Goal: Communication & Community: Answer question/provide support

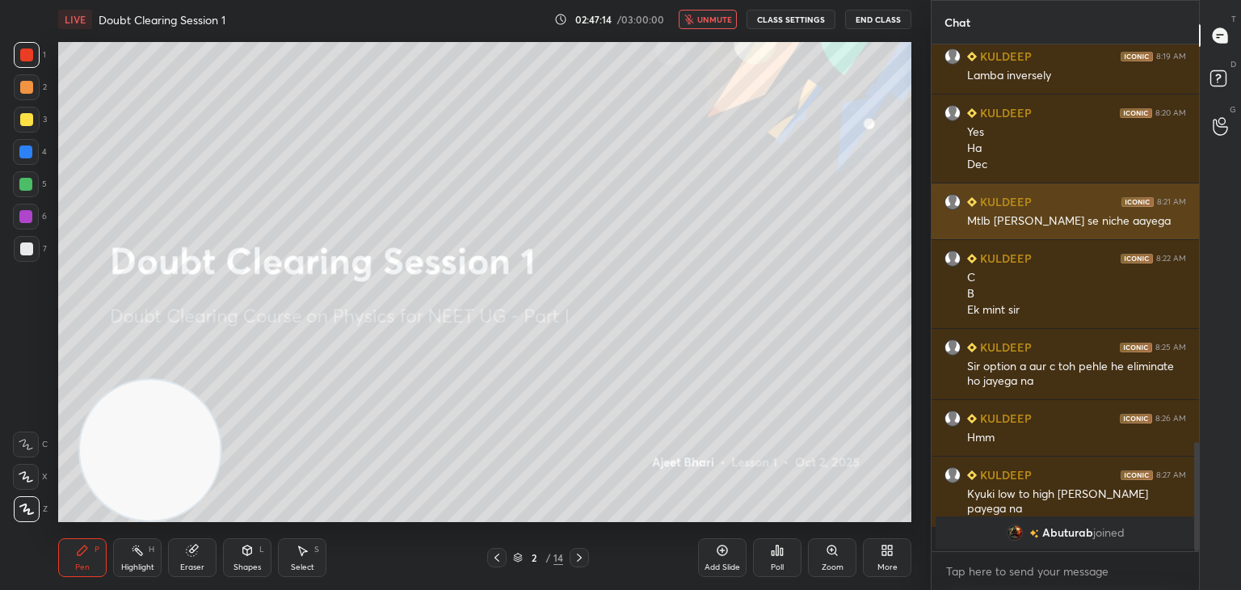
scroll to position [1852, 0]
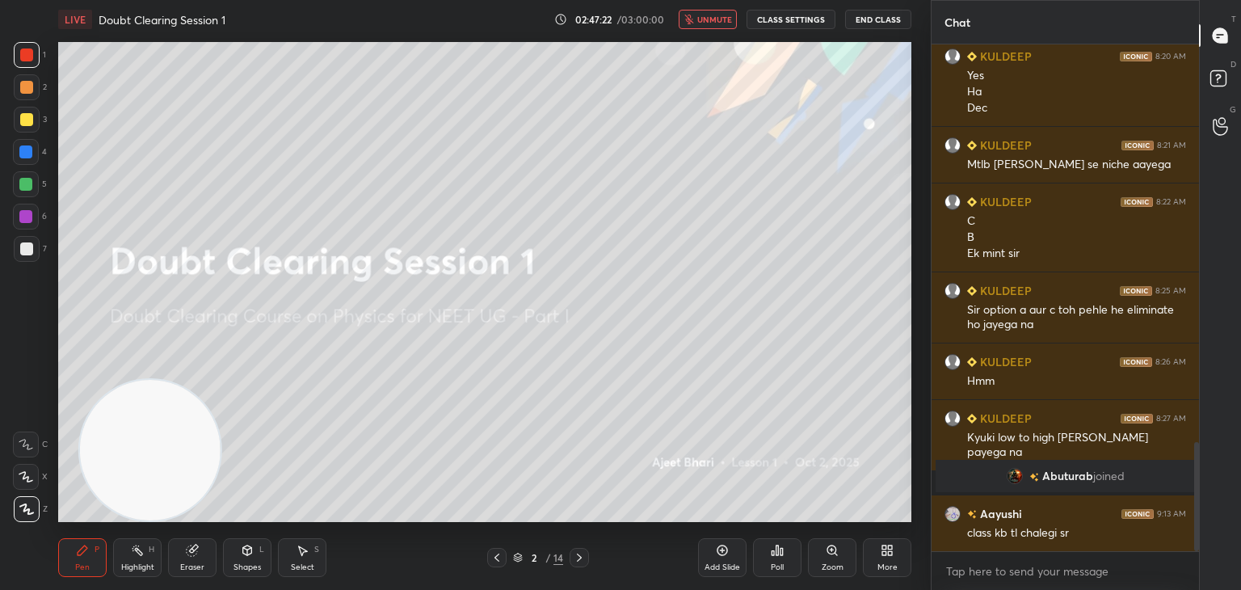
click at [710, 21] on span "unmute" at bounding box center [714, 19] width 35 height 11
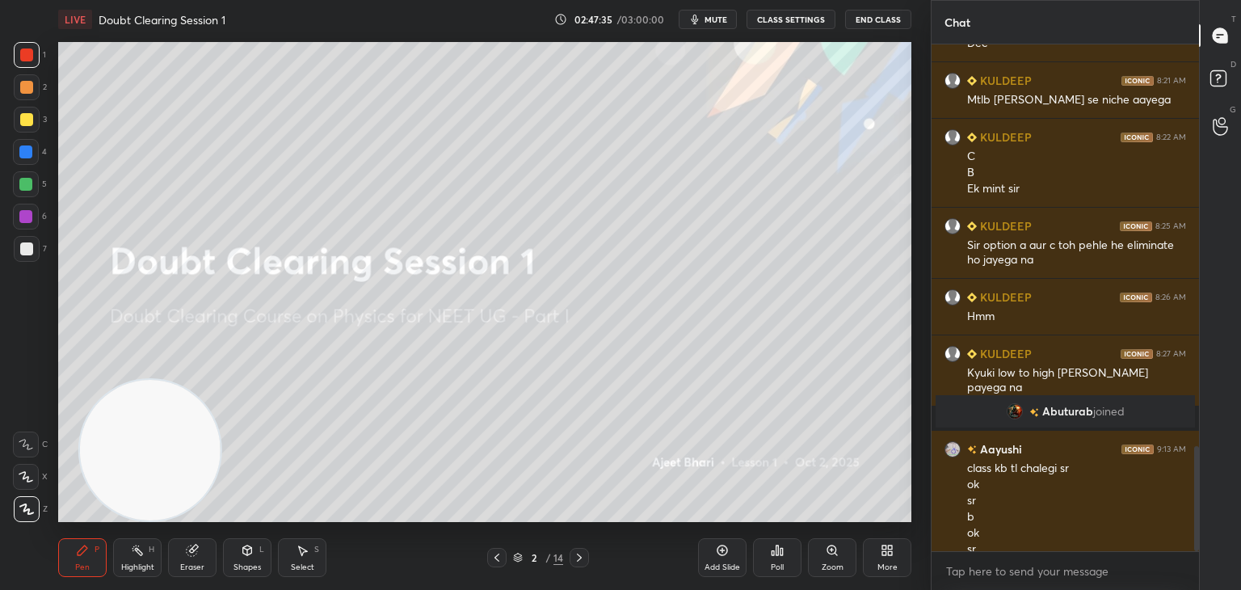
scroll to position [1933, 0]
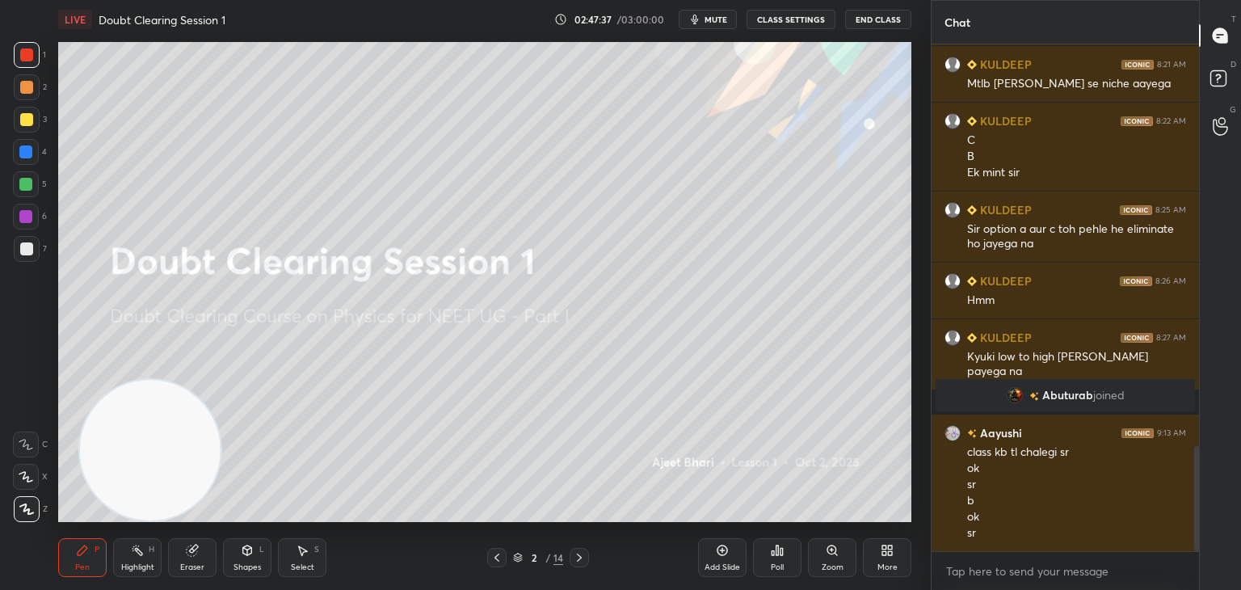
click at [710, 22] on span "mute" at bounding box center [716, 19] width 23 height 11
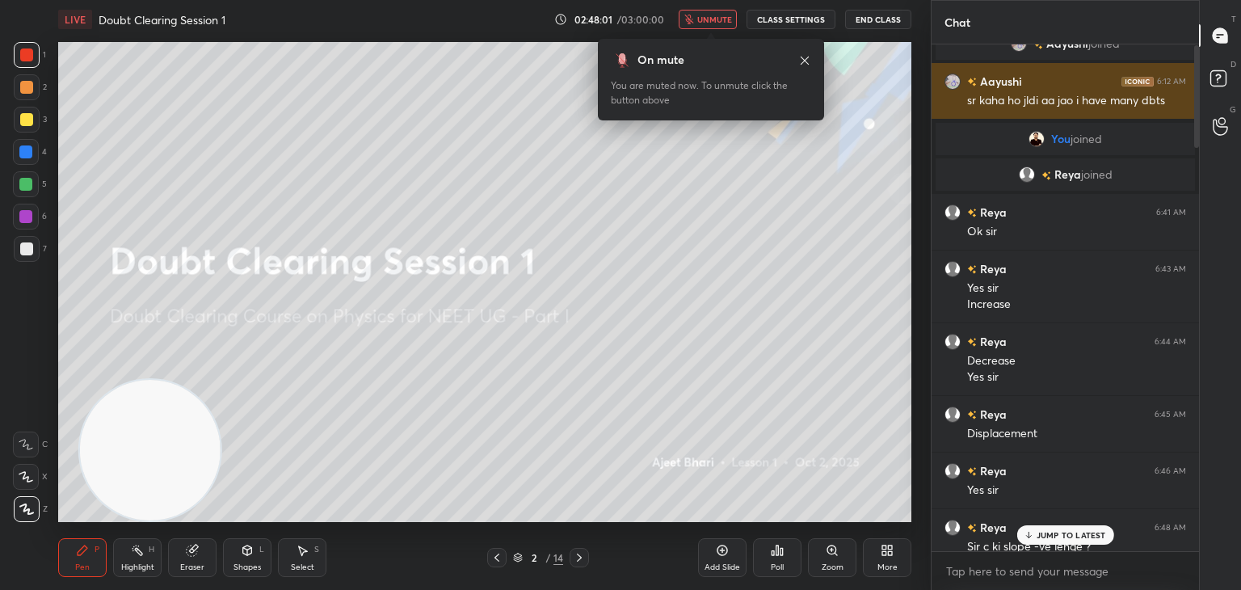
scroll to position [0, 0]
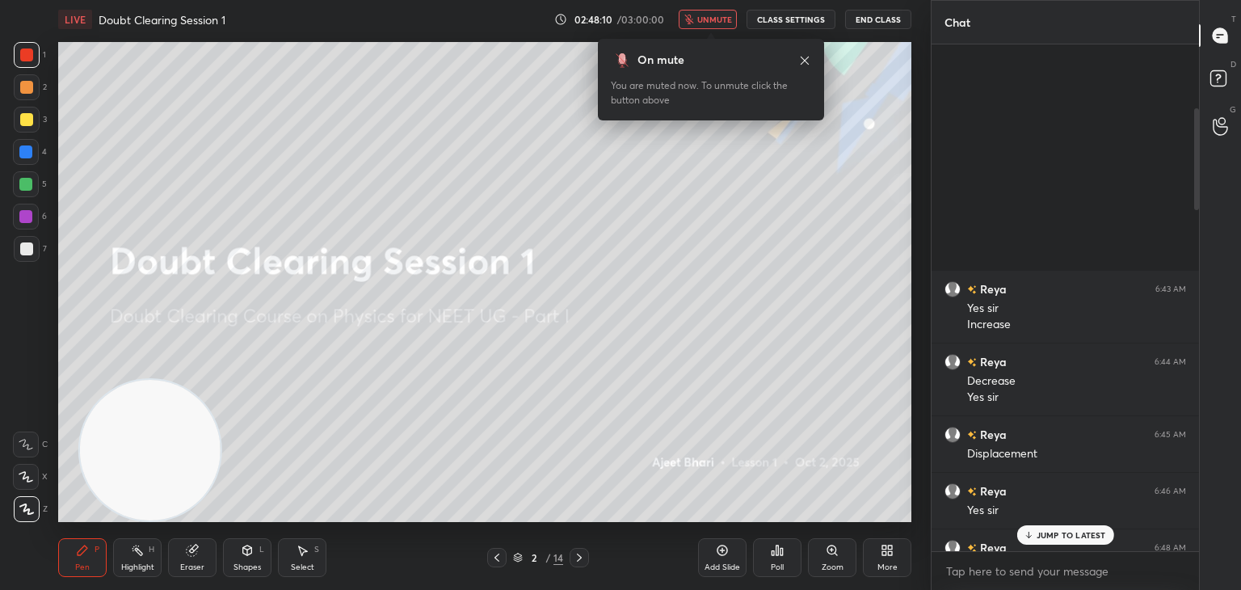
click at [1102, 101] on div "Reya 6:43 AM Yes sir Increase Reya 6:44 AM Decrease Yes [PERSON_NAME] 6:45 AM D…" at bounding box center [1066, 298] width 268 height 508
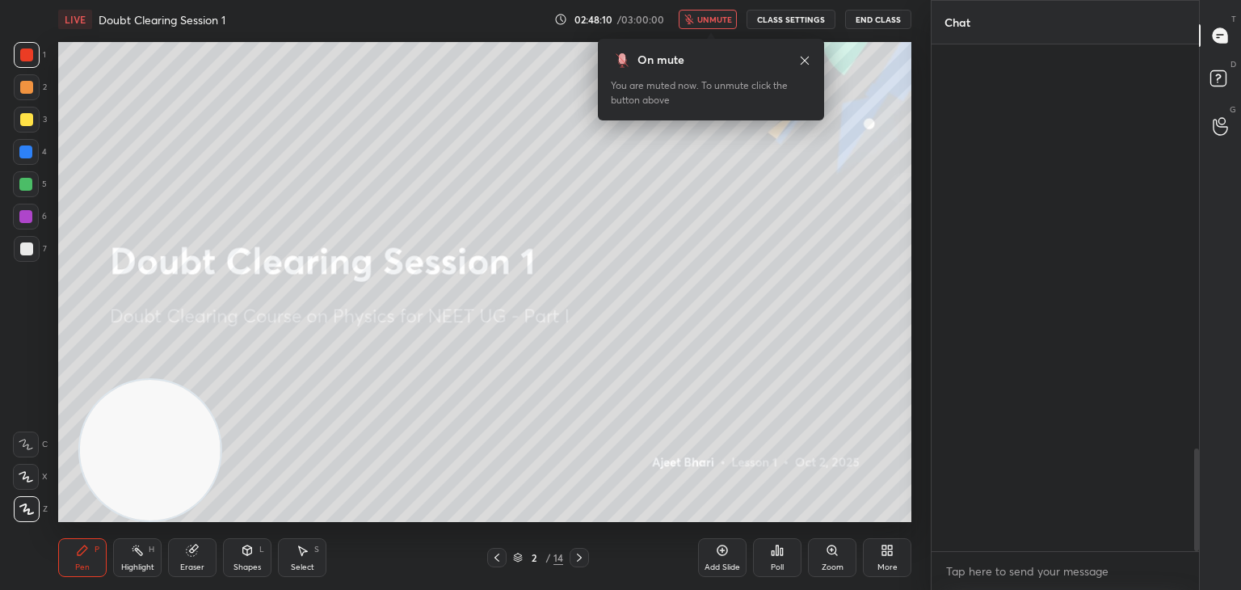
scroll to position [2006, 0]
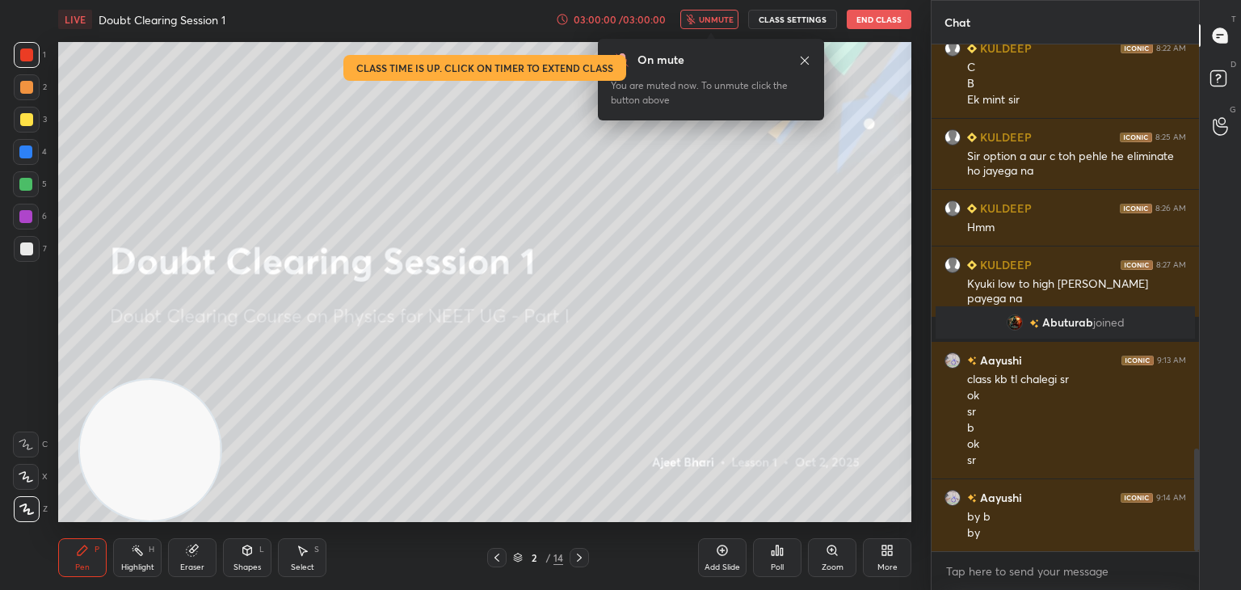
click at [200, 560] on div "Eraser" at bounding box center [192, 557] width 48 height 39
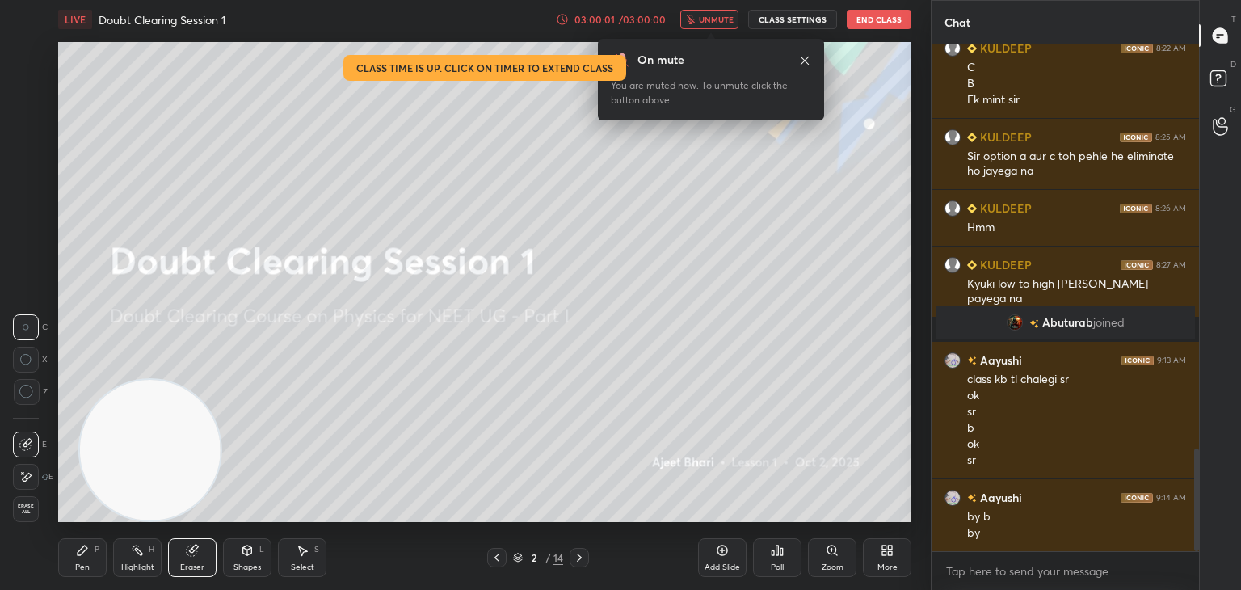
click at [34, 518] on div "Erase all" at bounding box center [26, 509] width 26 height 26
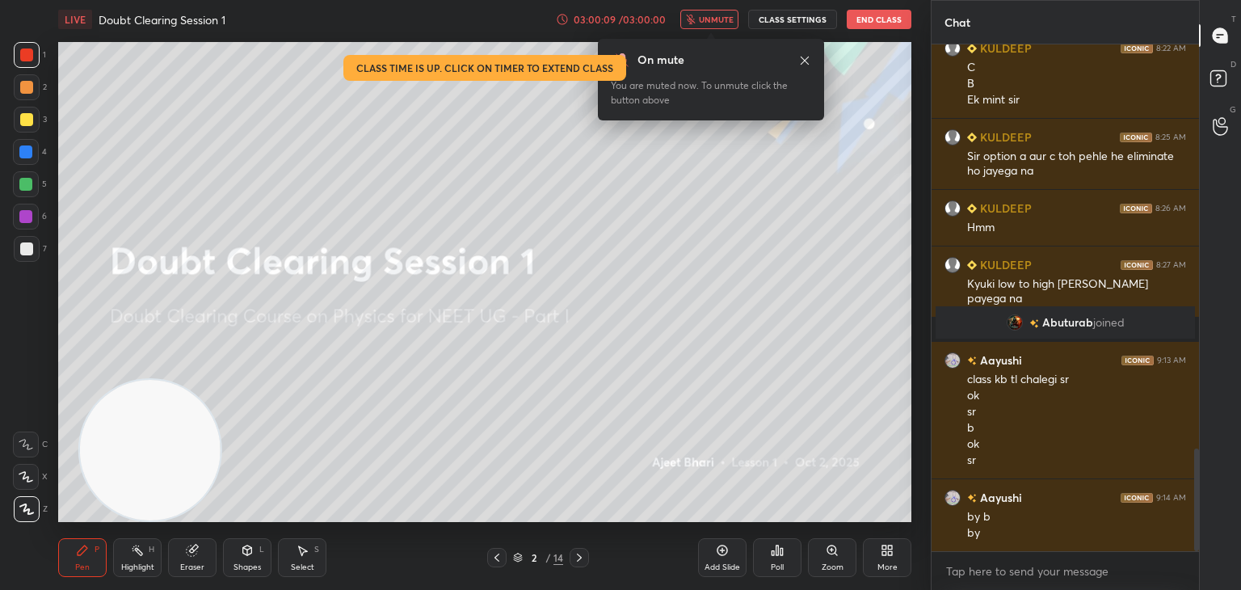
click at [882, 13] on button "End Class" at bounding box center [879, 19] width 65 height 19
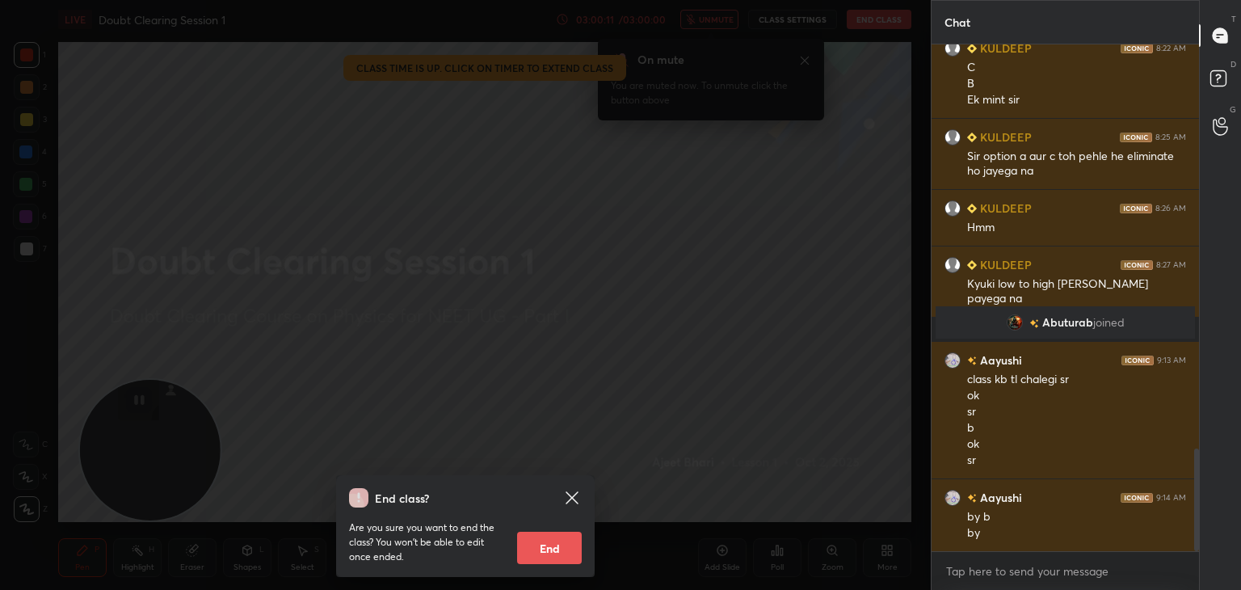
click at [548, 550] on button "End" at bounding box center [549, 548] width 65 height 32
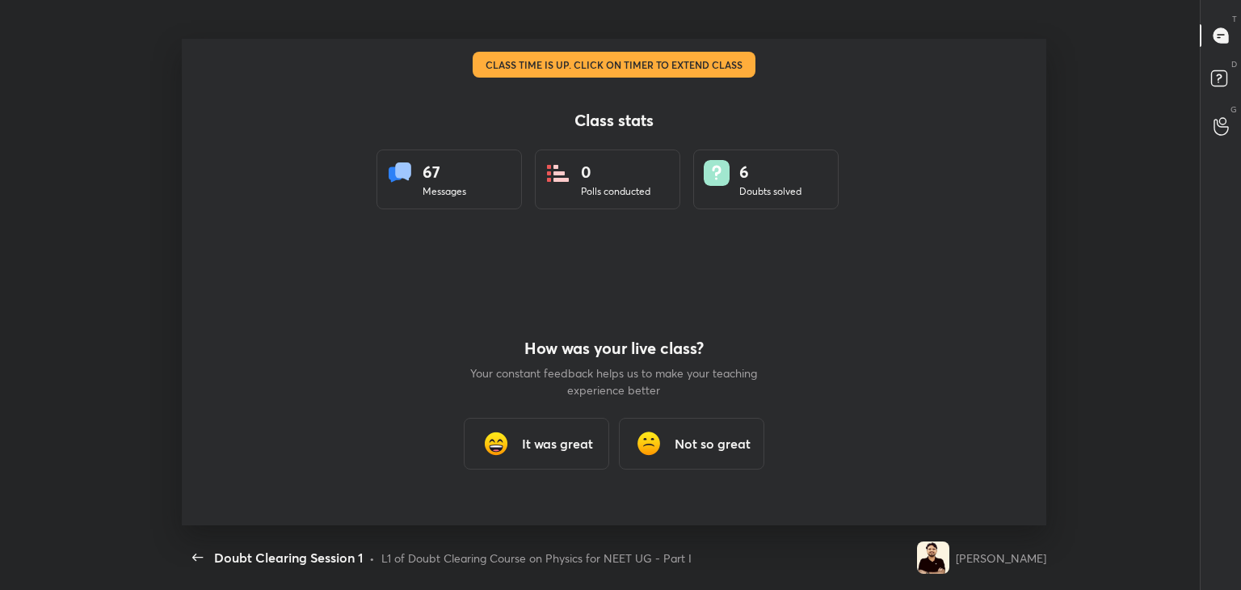
scroll to position [0, 0]
click at [539, 450] on h3 "It was great" at bounding box center [557, 443] width 71 height 19
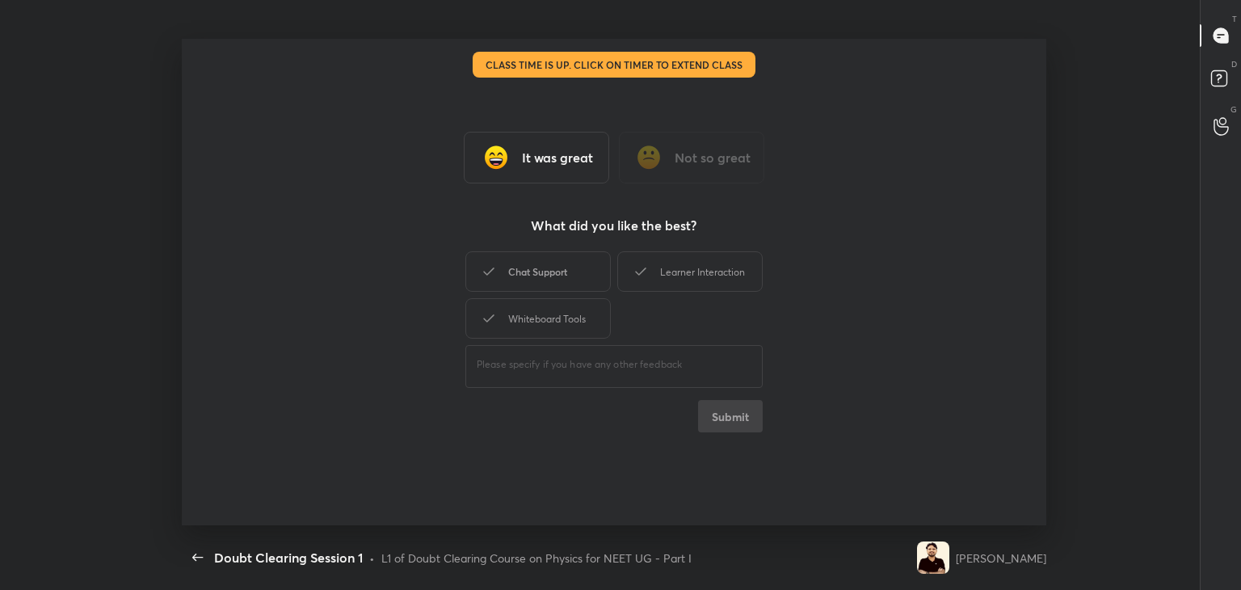
click at [565, 269] on div "Chat Support" at bounding box center [538, 271] width 145 height 40
click at [656, 272] on div "Learner Interaction" at bounding box center [689, 271] width 145 height 40
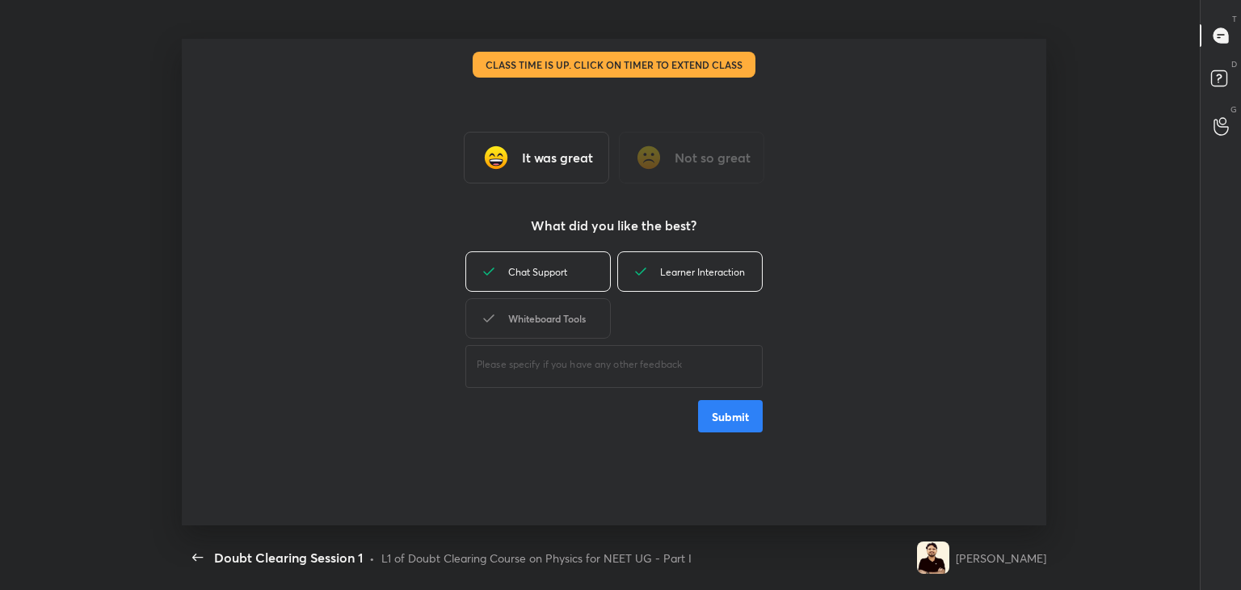
click at [558, 318] on div "Whiteboard Tools" at bounding box center [538, 318] width 145 height 40
click at [577, 166] on h3 "It was great" at bounding box center [557, 157] width 71 height 19
click at [752, 423] on div "Chat Support Learner Interaction Whiteboard Tools ​ Submit" at bounding box center [614, 340] width 297 height 184
click at [556, 153] on h3 "It was great" at bounding box center [557, 157] width 71 height 19
click at [683, 269] on div "Learner Interaction" at bounding box center [689, 271] width 145 height 40
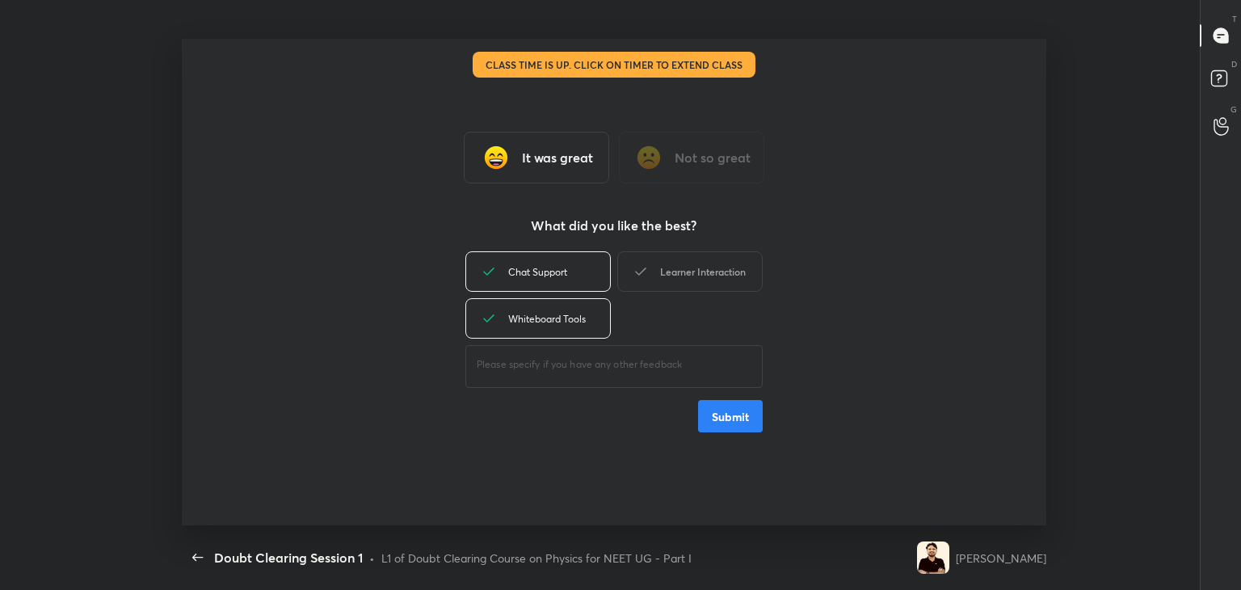
click at [672, 272] on div "Learner Interaction" at bounding box center [689, 271] width 145 height 40
click at [550, 281] on div "Chat Support" at bounding box center [538, 271] width 145 height 40
click at [637, 277] on icon at bounding box center [640, 271] width 19 height 19
click at [568, 323] on div "Whiteboard Tools" at bounding box center [538, 318] width 145 height 40
click at [527, 156] on h3 "It was great" at bounding box center [557, 157] width 71 height 19
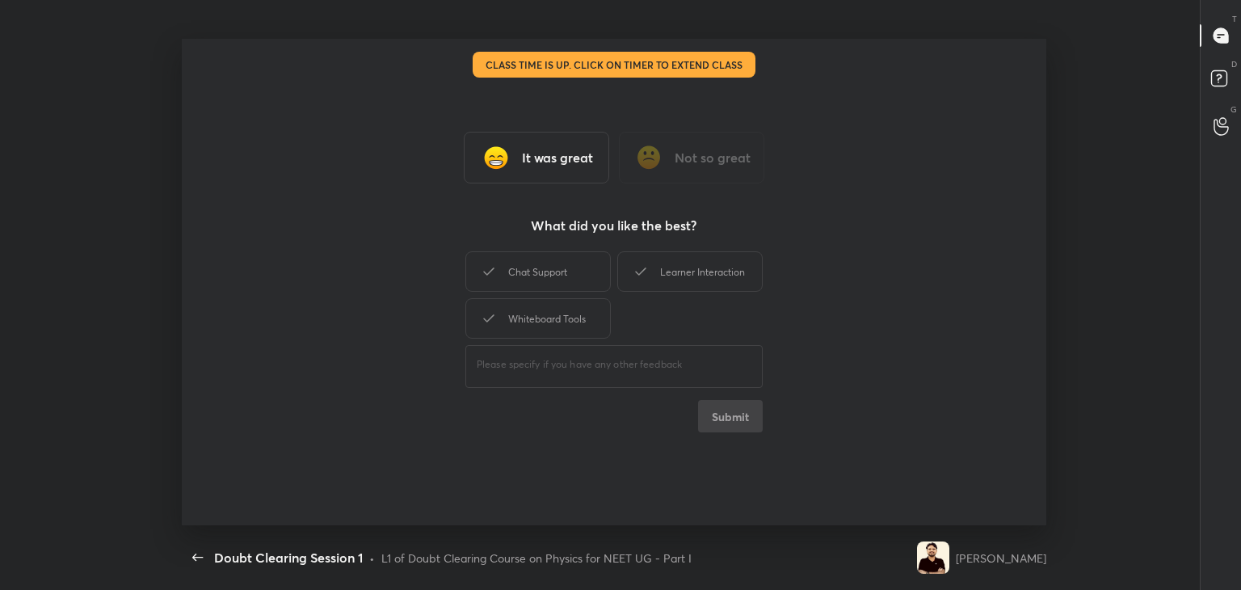
click at [539, 159] on h3 "It was great" at bounding box center [557, 157] width 71 height 19
click at [670, 277] on div "Learner Interaction" at bounding box center [689, 271] width 145 height 40
click at [567, 275] on div "Chat Support" at bounding box center [538, 271] width 145 height 40
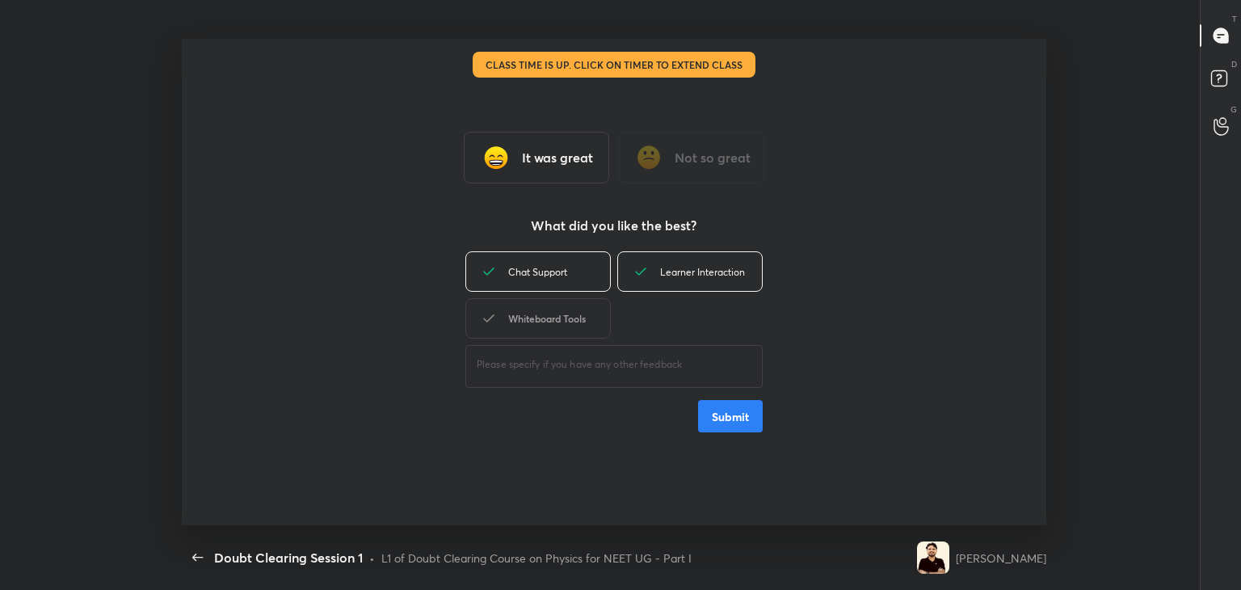
click at [577, 313] on div "Whiteboard Tools" at bounding box center [538, 318] width 145 height 40
click at [724, 419] on button "Submit" at bounding box center [730, 416] width 65 height 32
